Goal: Task Accomplishment & Management: Manage account settings

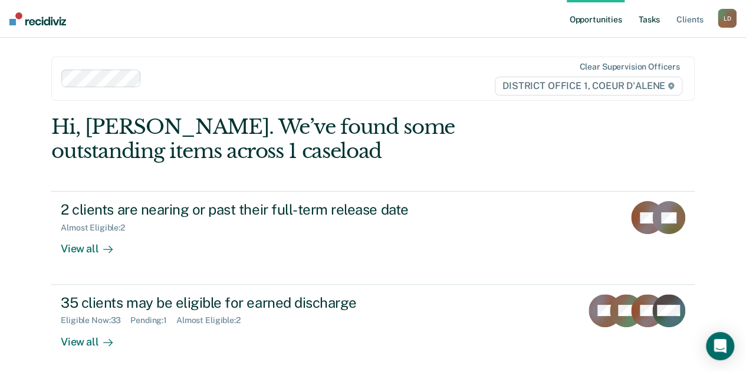
click at [654, 18] on link "Tasks" at bounding box center [649, 19] width 26 height 38
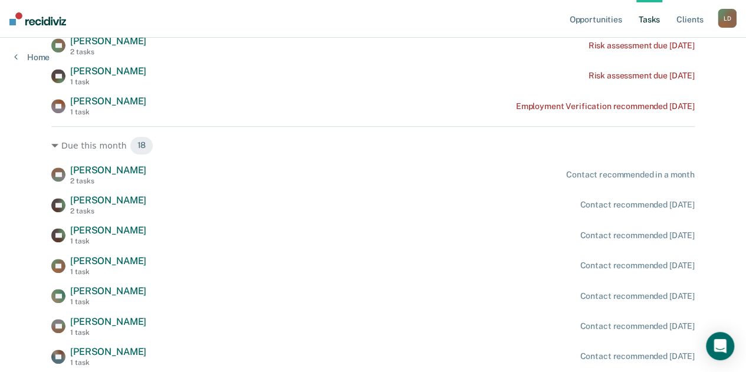
scroll to position [413, 0]
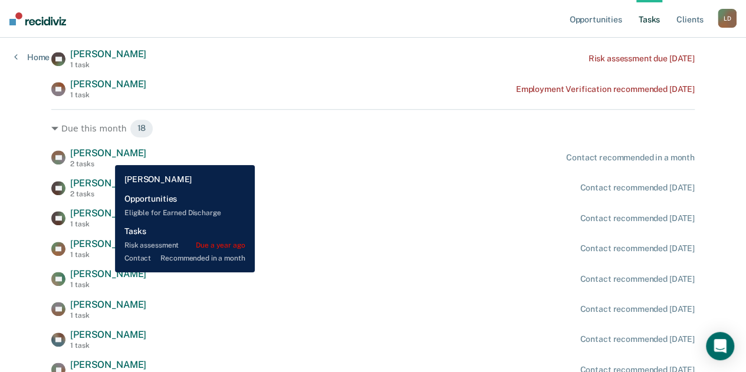
click at [106, 156] on span "[PERSON_NAME]" at bounding box center [108, 152] width 76 height 11
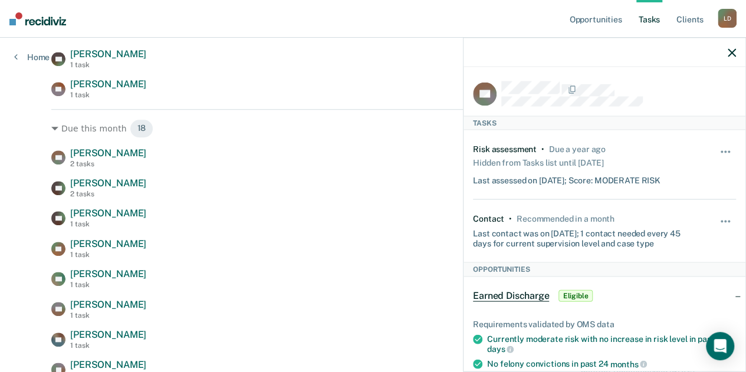
click at [728, 49] on icon "button" at bounding box center [732, 52] width 8 height 8
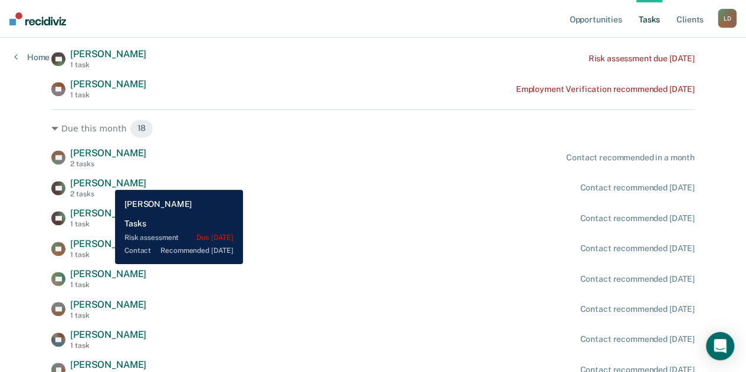
click at [106, 181] on span "[PERSON_NAME]" at bounding box center [108, 183] width 76 height 11
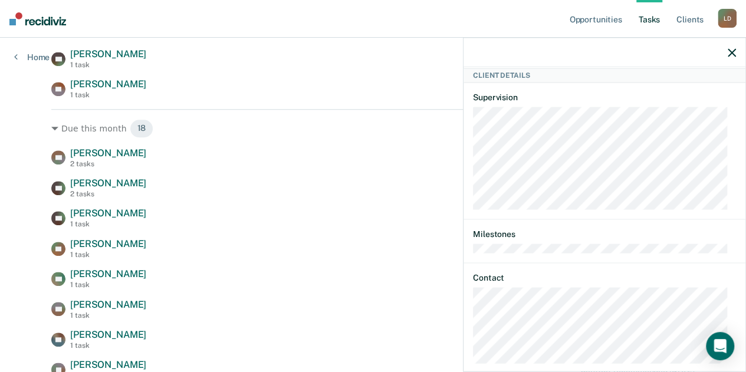
scroll to position [209, 0]
